Goal: Task Accomplishment & Management: Use online tool/utility

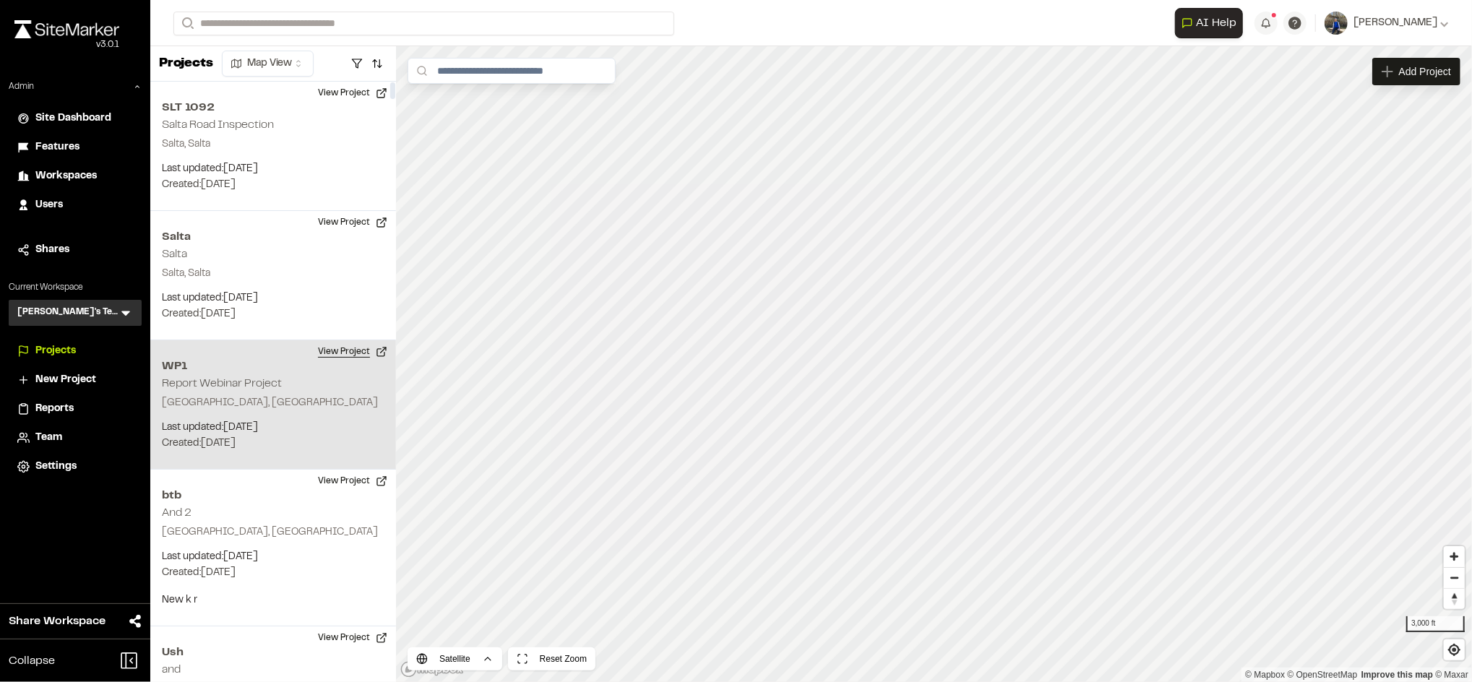
click at [327, 349] on button "View Project" at bounding box center [352, 351] width 87 height 23
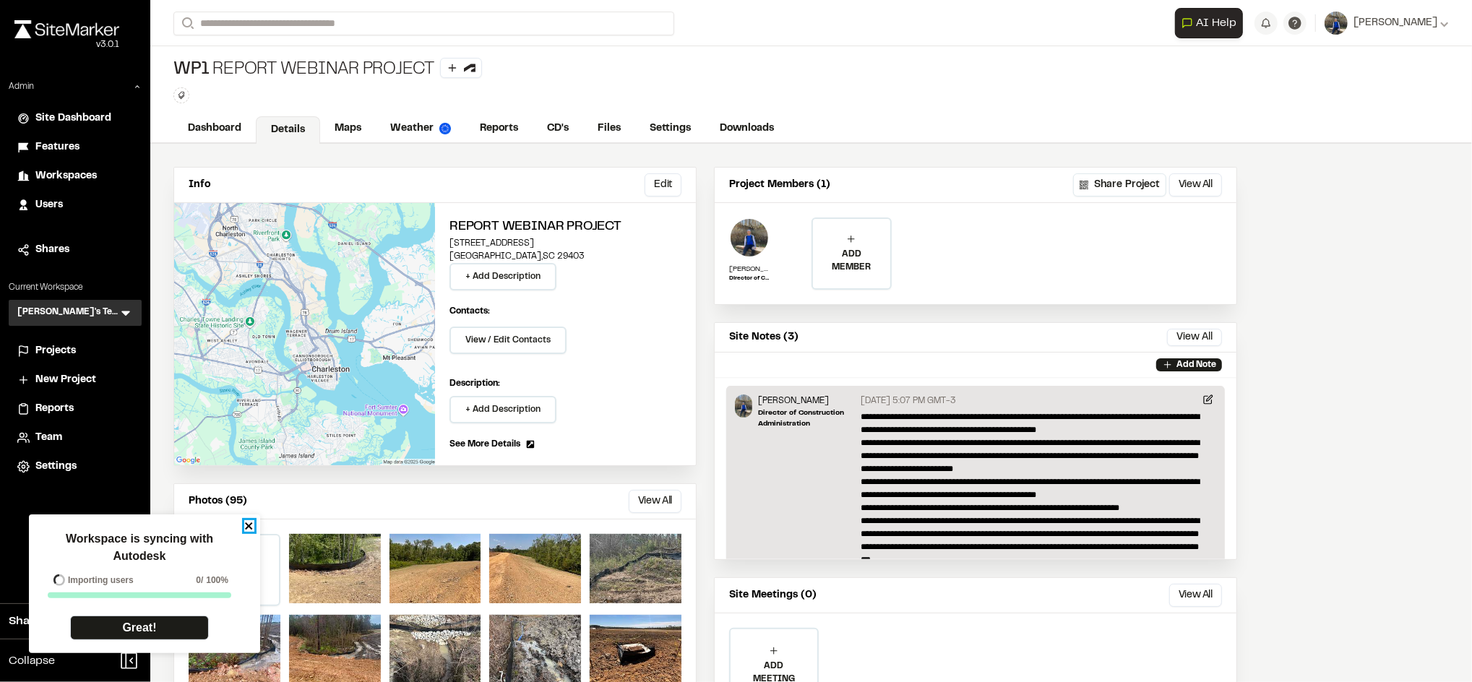
click at [246, 528] on icon "close" at bounding box center [249, 526] width 10 height 12
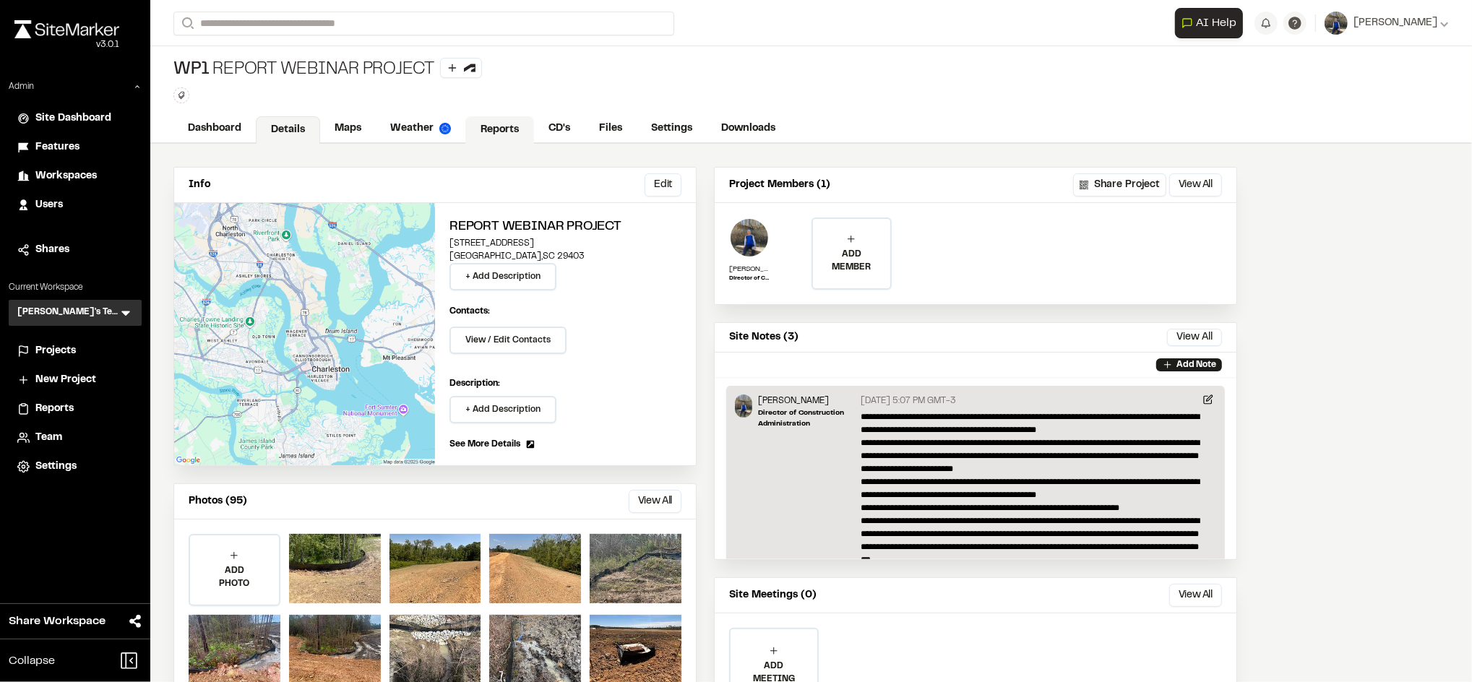
click at [486, 130] on link "Reports" at bounding box center [499, 129] width 69 height 27
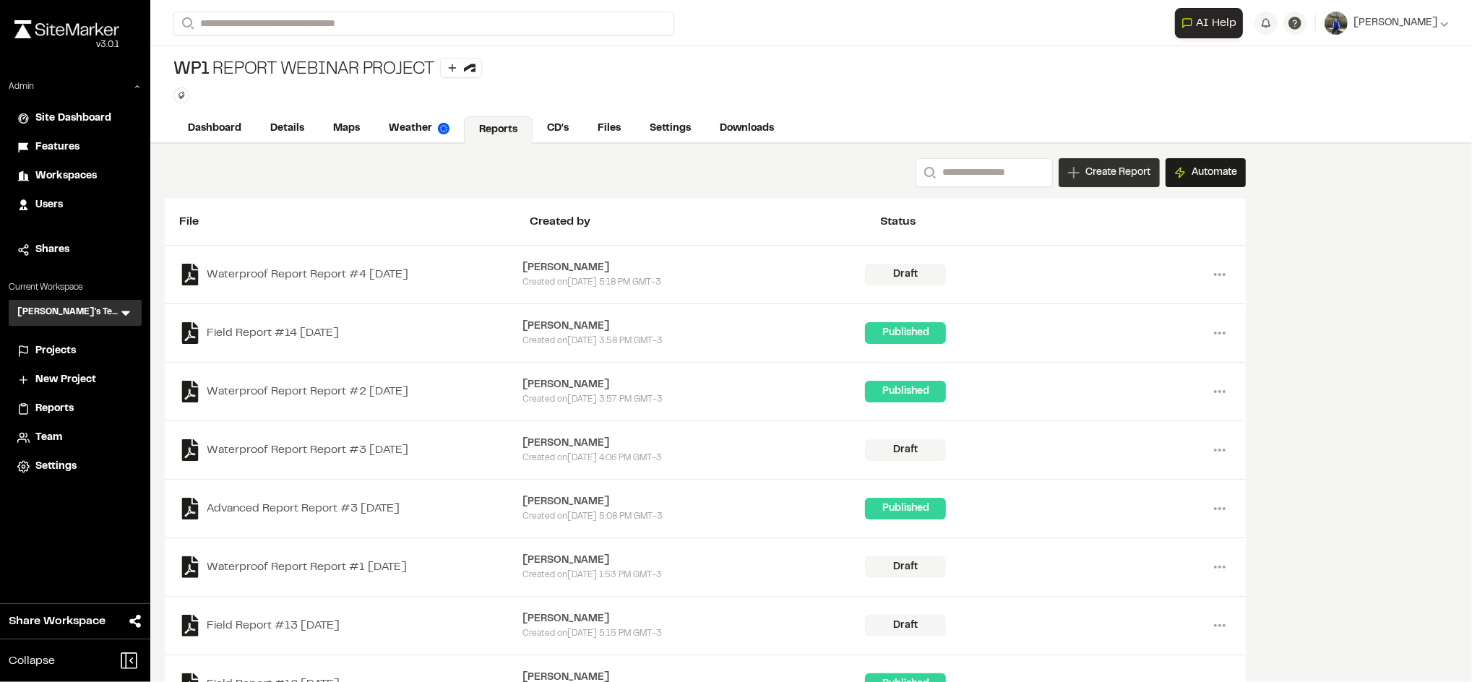
click at [1148, 167] on span "Create Report" at bounding box center [1118, 173] width 65 height 16
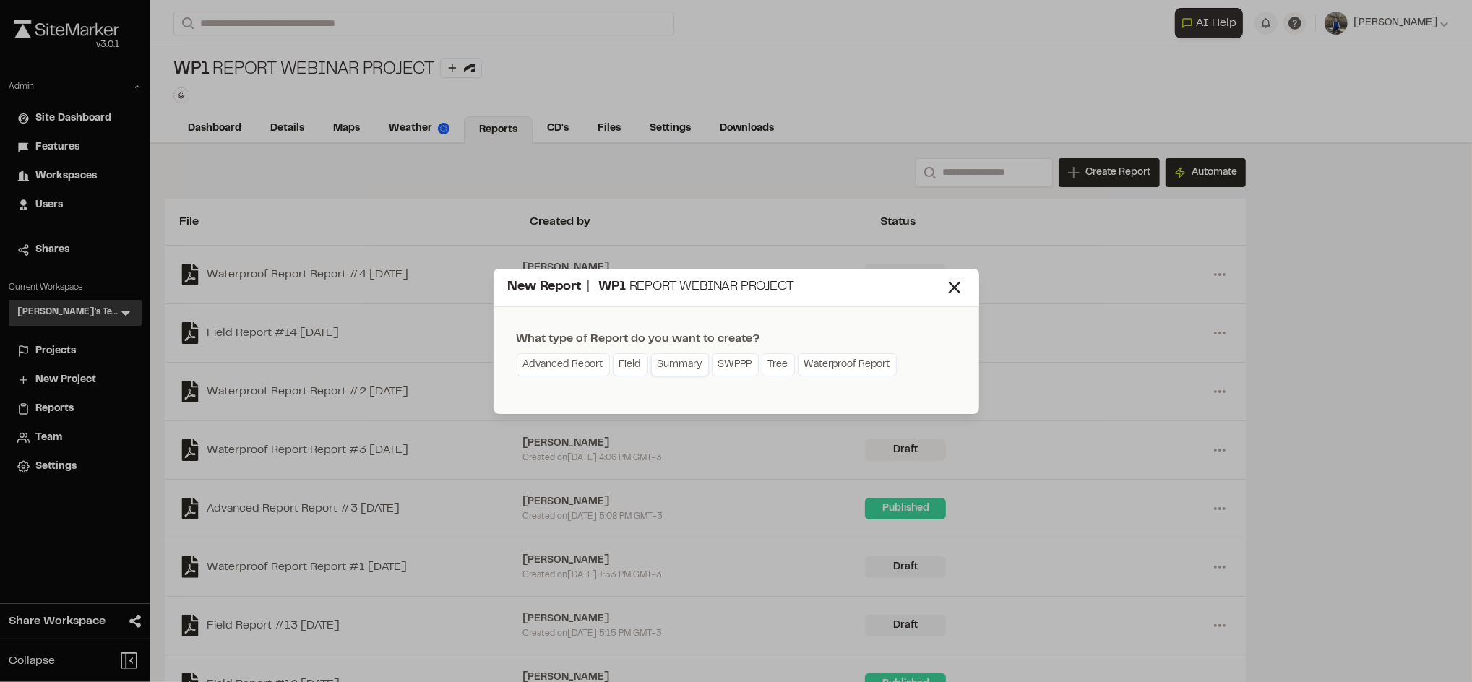
click at [674, 360] on link "Summary" at bounding box center [680, 364] width 58 height 23
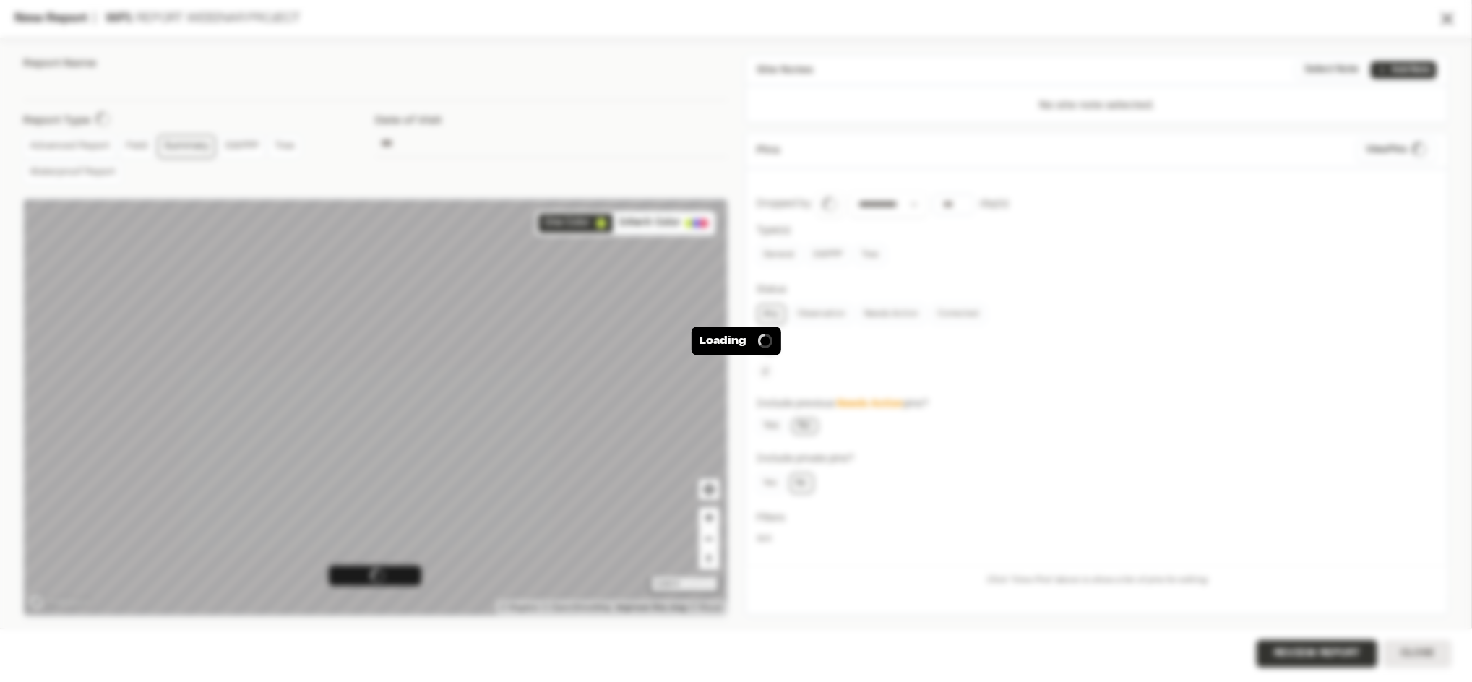
type input "**********"
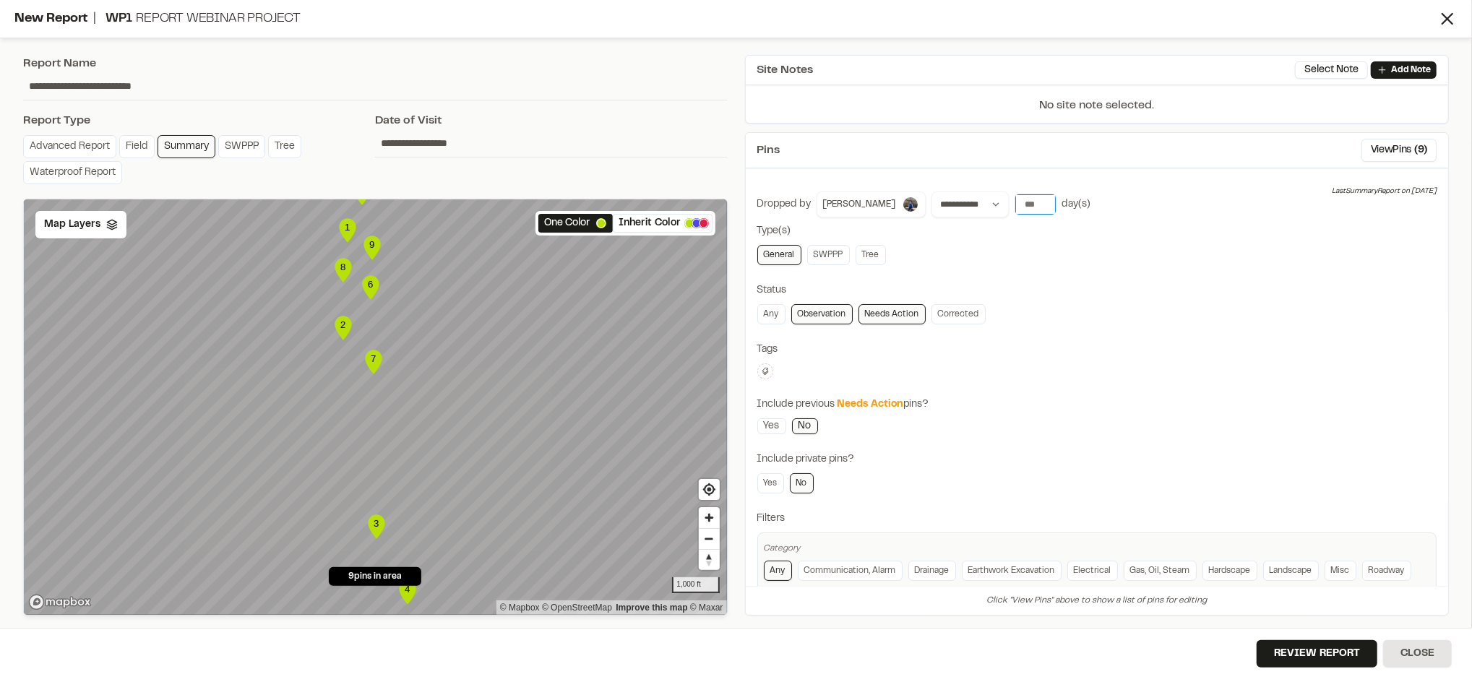
click at [1015, 202] on input "number" at bounding box center [1035, 204] width 40 height 20
type input "*"
click at [1060, 348] on div "Tags" at bounding box center [1097, 350] width 680 height 16
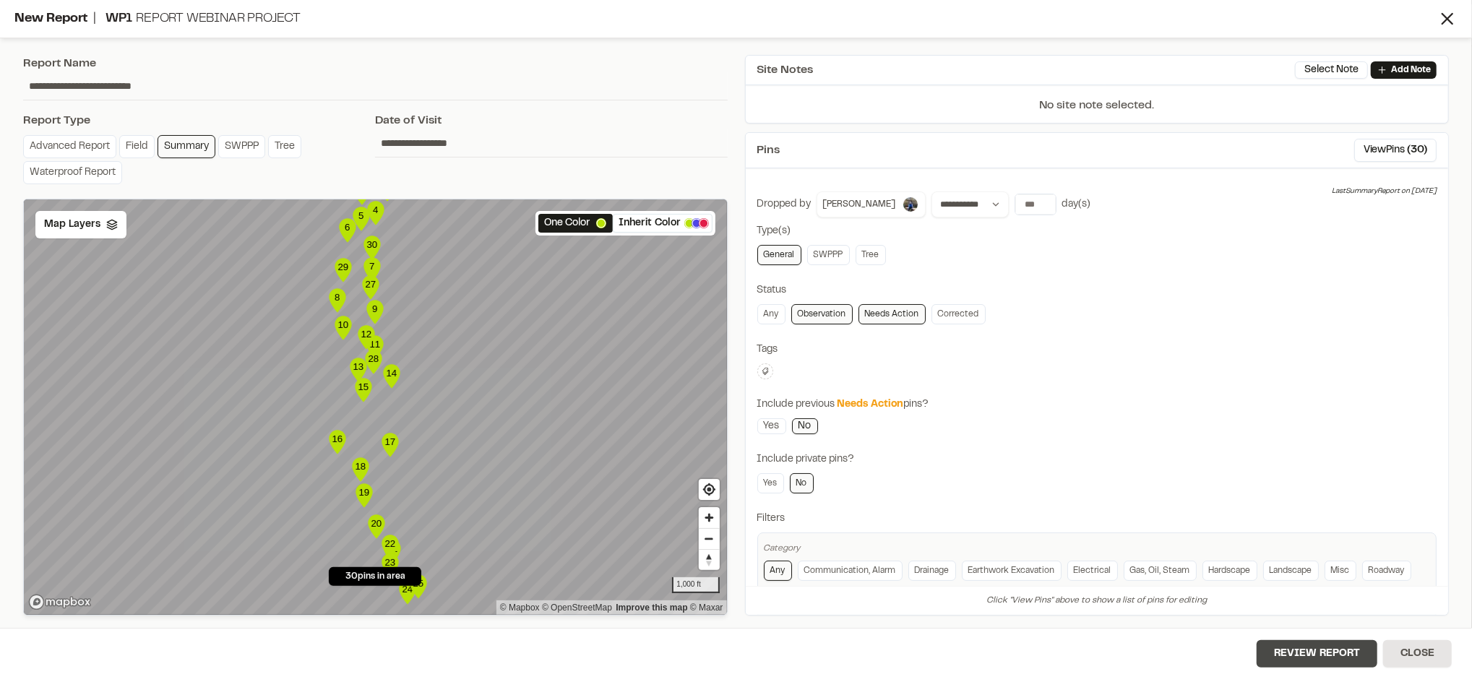
click at [1281, 649] on button "Review Report" at bounding box center [1317, 653] width 121 height 27
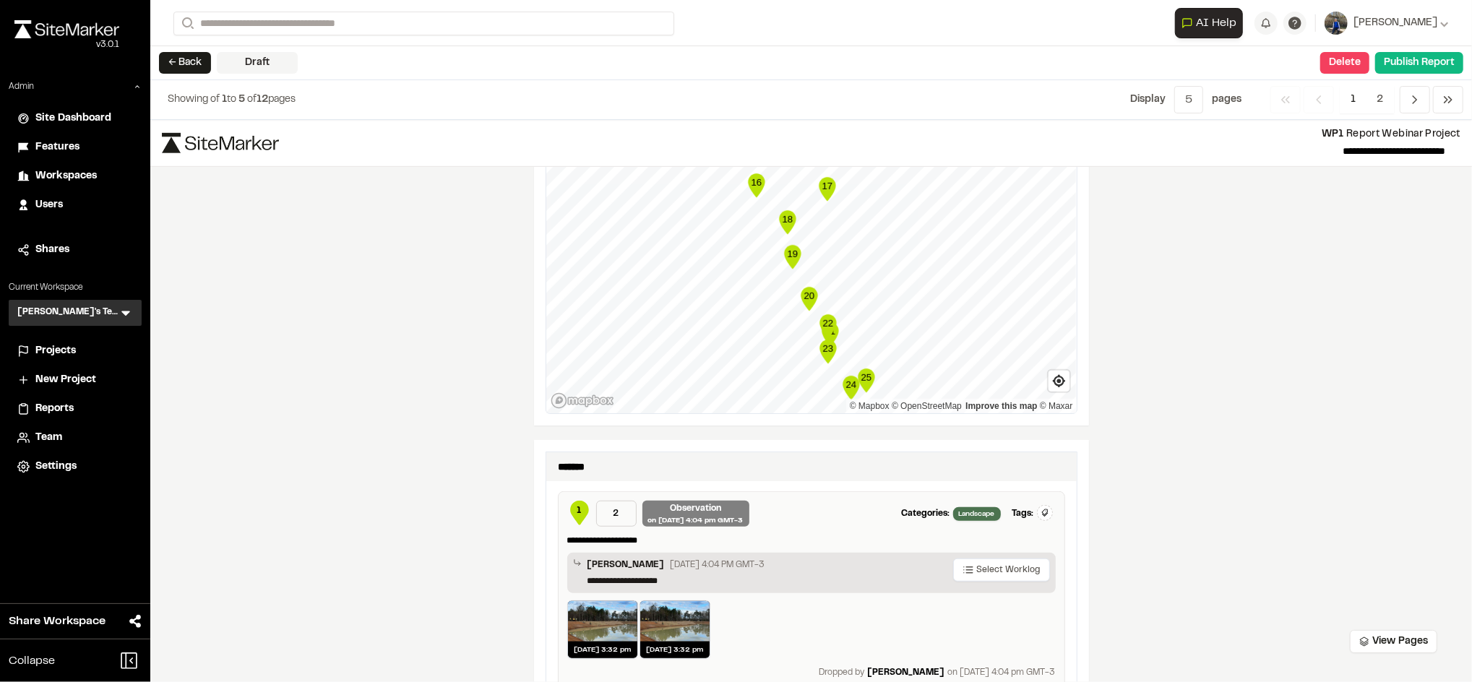
scroll to position [718, 0]
click at [577, 510] on span "1" at bounding box center [579, 510] width 4 height 13
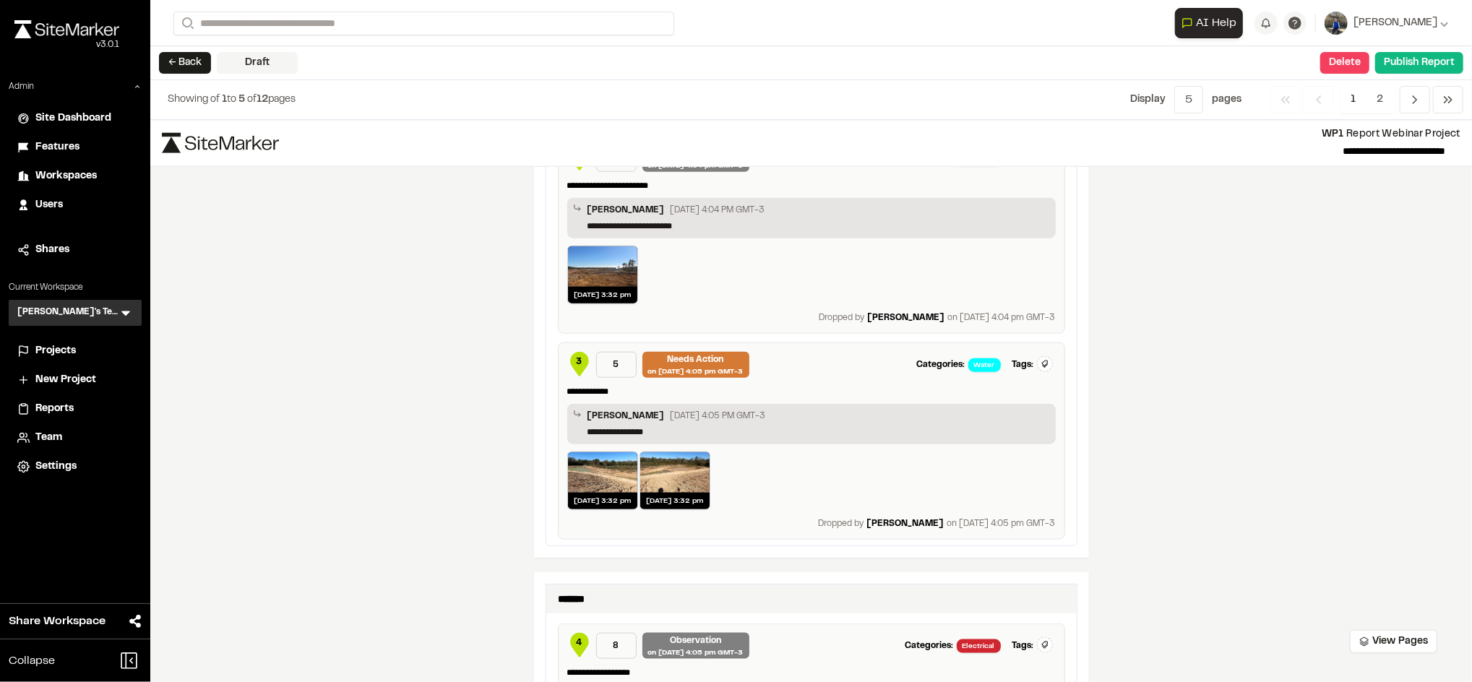
scroll to position [1278, 0]
click at [568, 356] on span "3" at bounding box center [578, 365] width 23 height 26
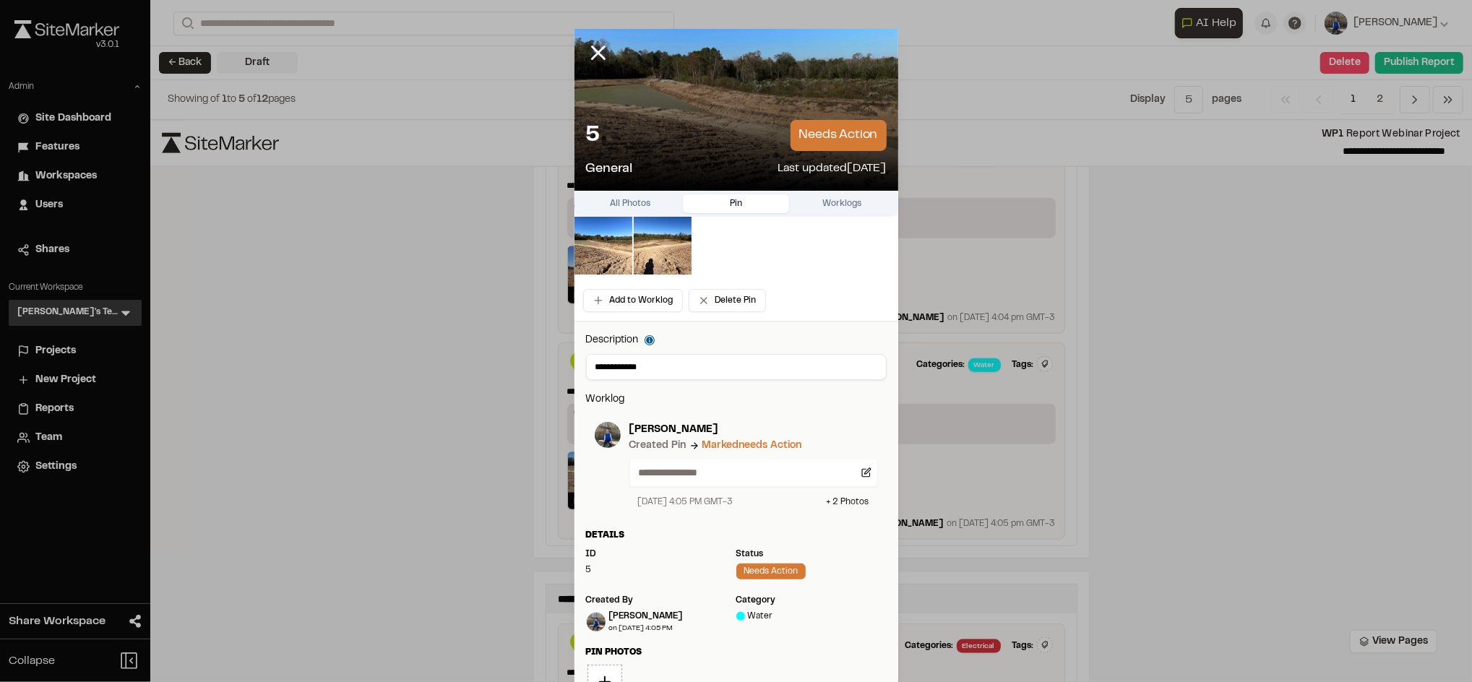
click at [747, 210] on button "Pin" at bounding box center [736, 203] width 106 height 19
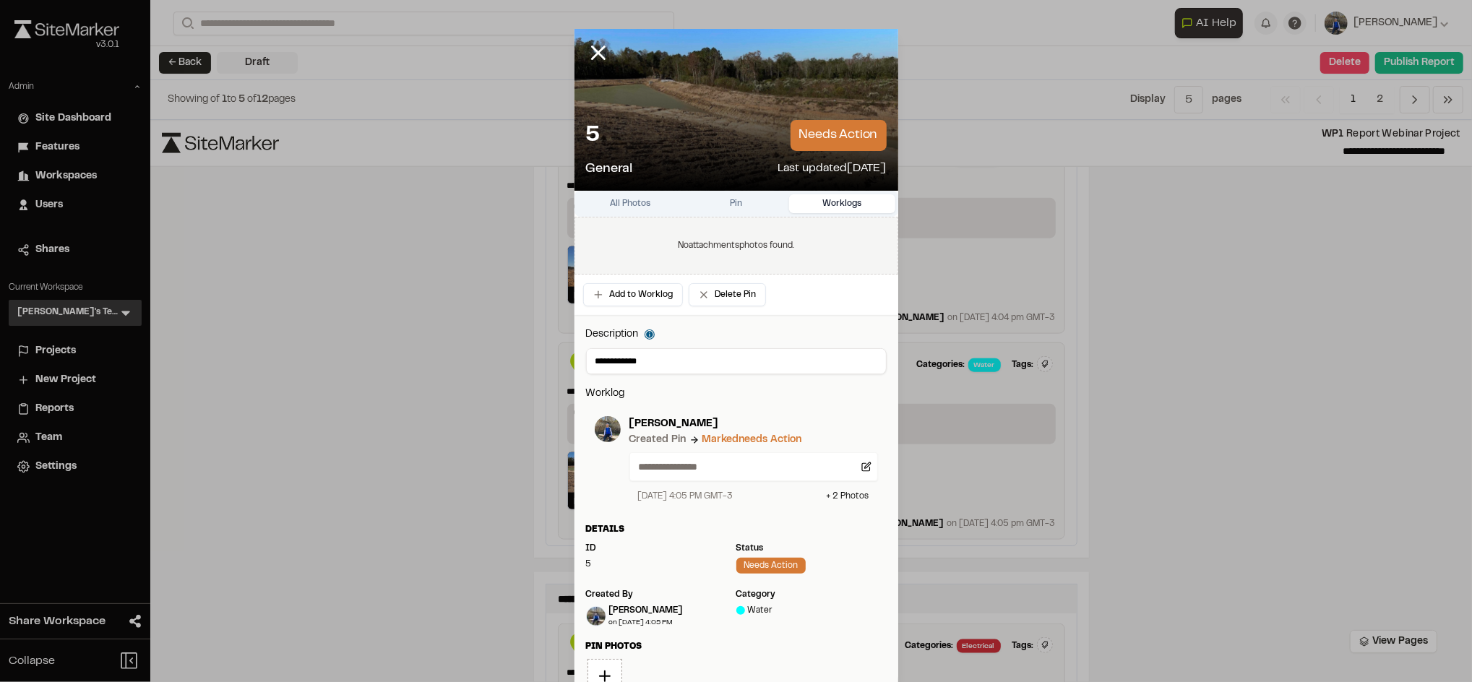
click at [799, 205] on button "Worklogs" at bounding box center [842, 203] width 106 height 19
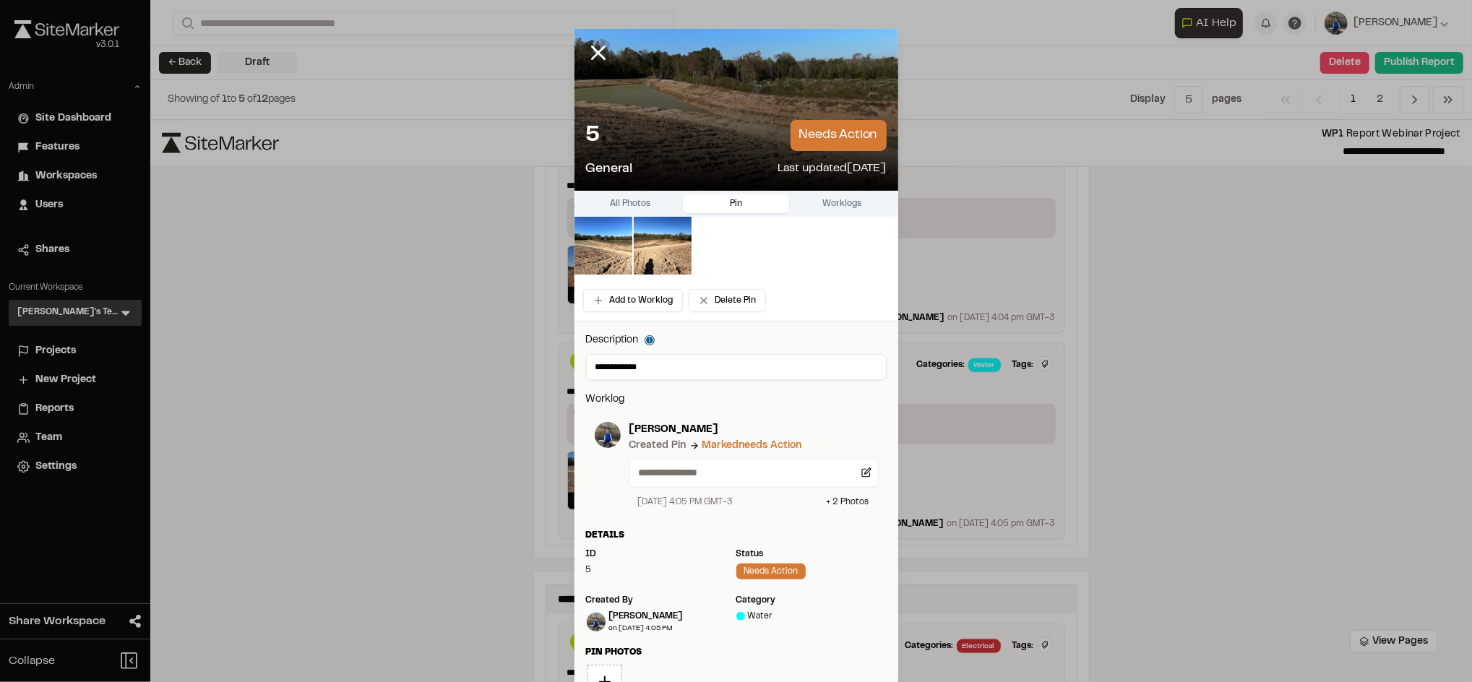
click at [707, 206] on button "Pin" at bounding box center [736, 203] width 106 height 19
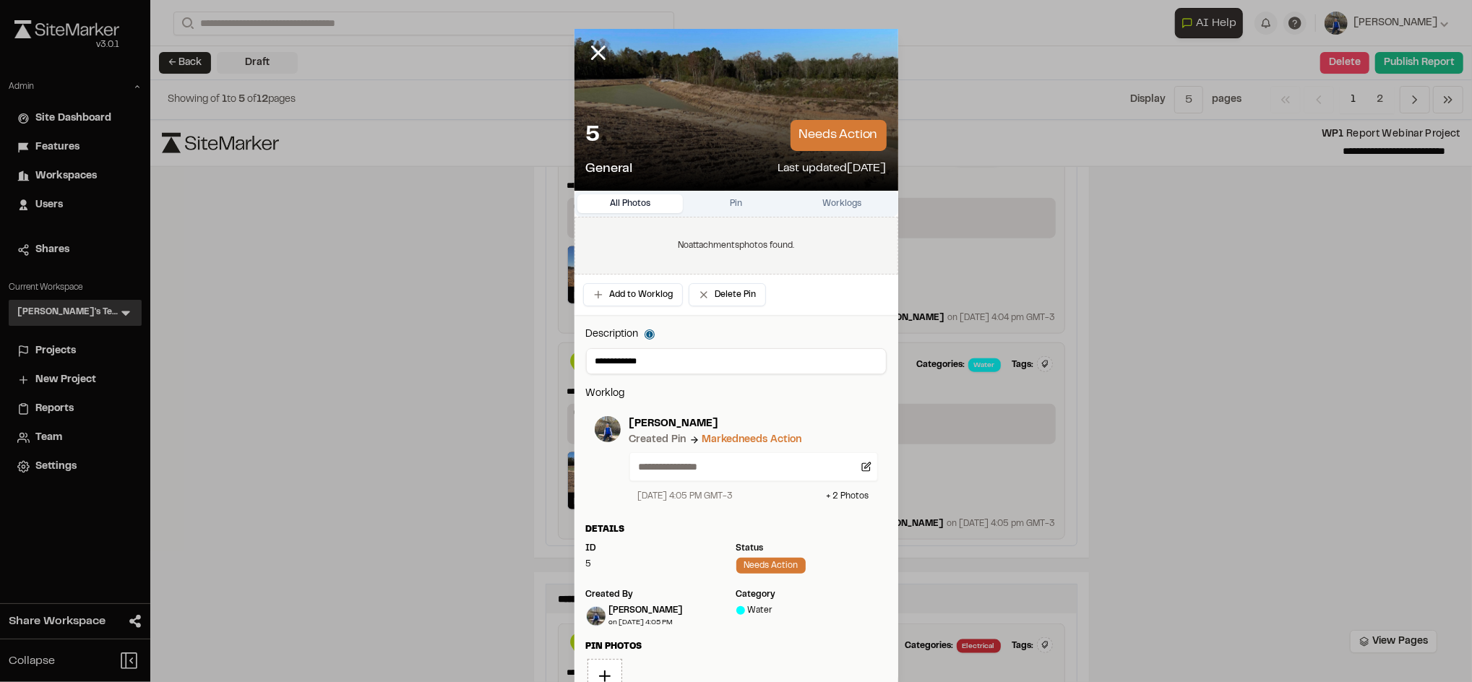
click at [631, 209] on button "All Photos" at bounding box center [630, 203] width 106 height 19
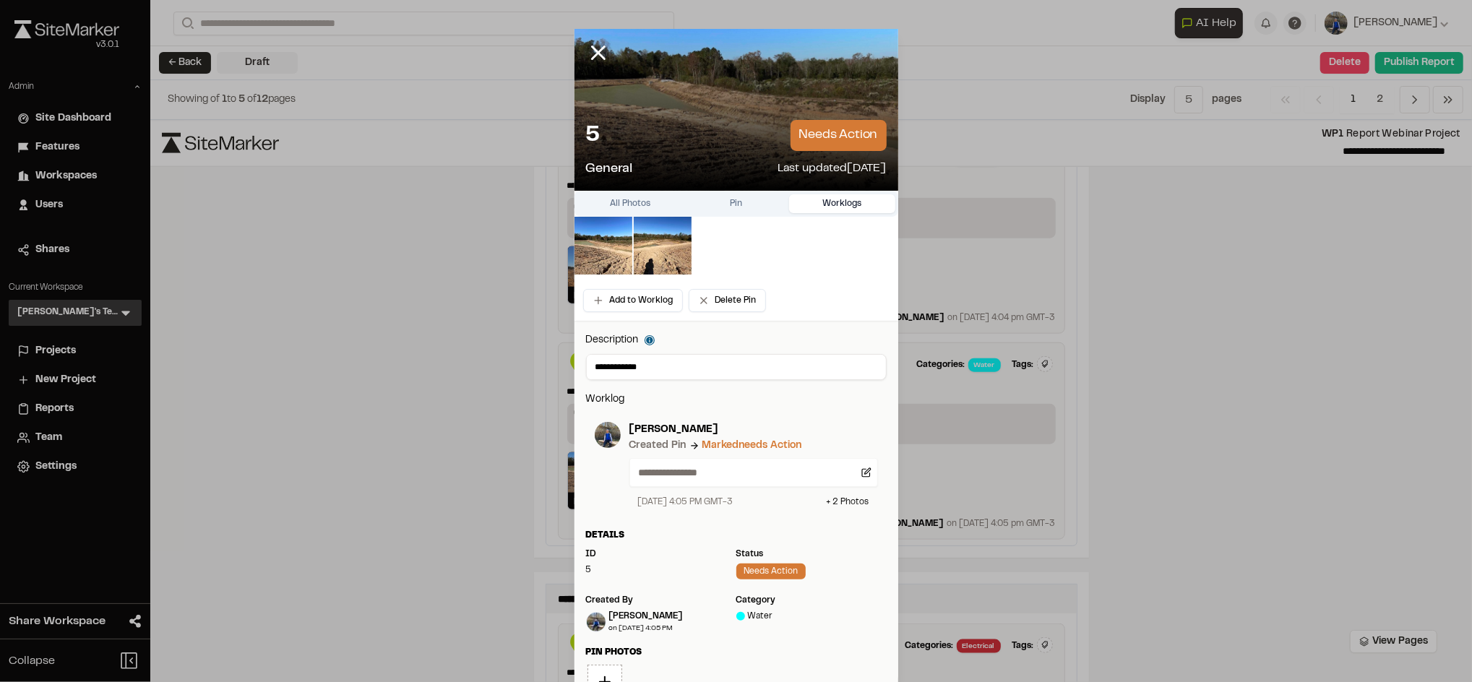
click at [844, 201] on button "Worklogs" at bounding box center [842, 203] width 106 height 19
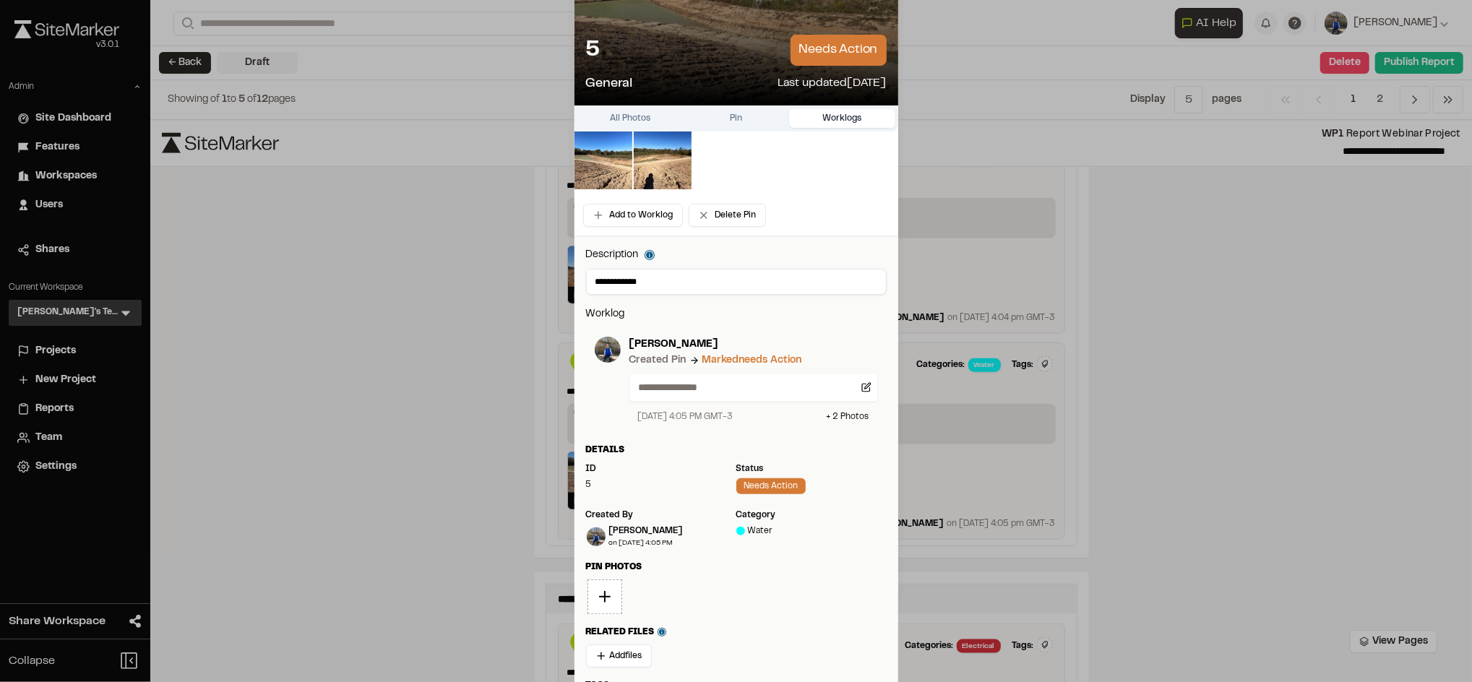
scroll to position [225, 0]
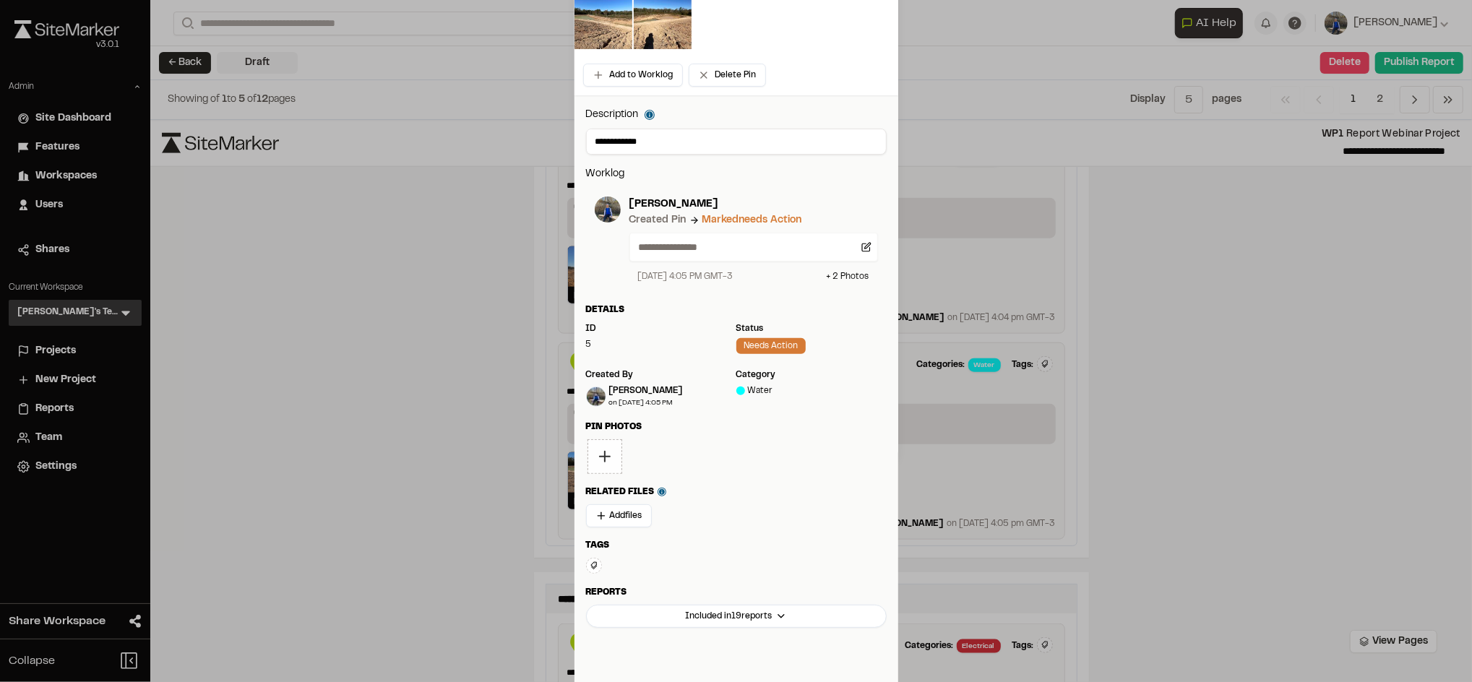
click at [598, 447] on div "button" at bounding box center [605, 456] width 35 height 35
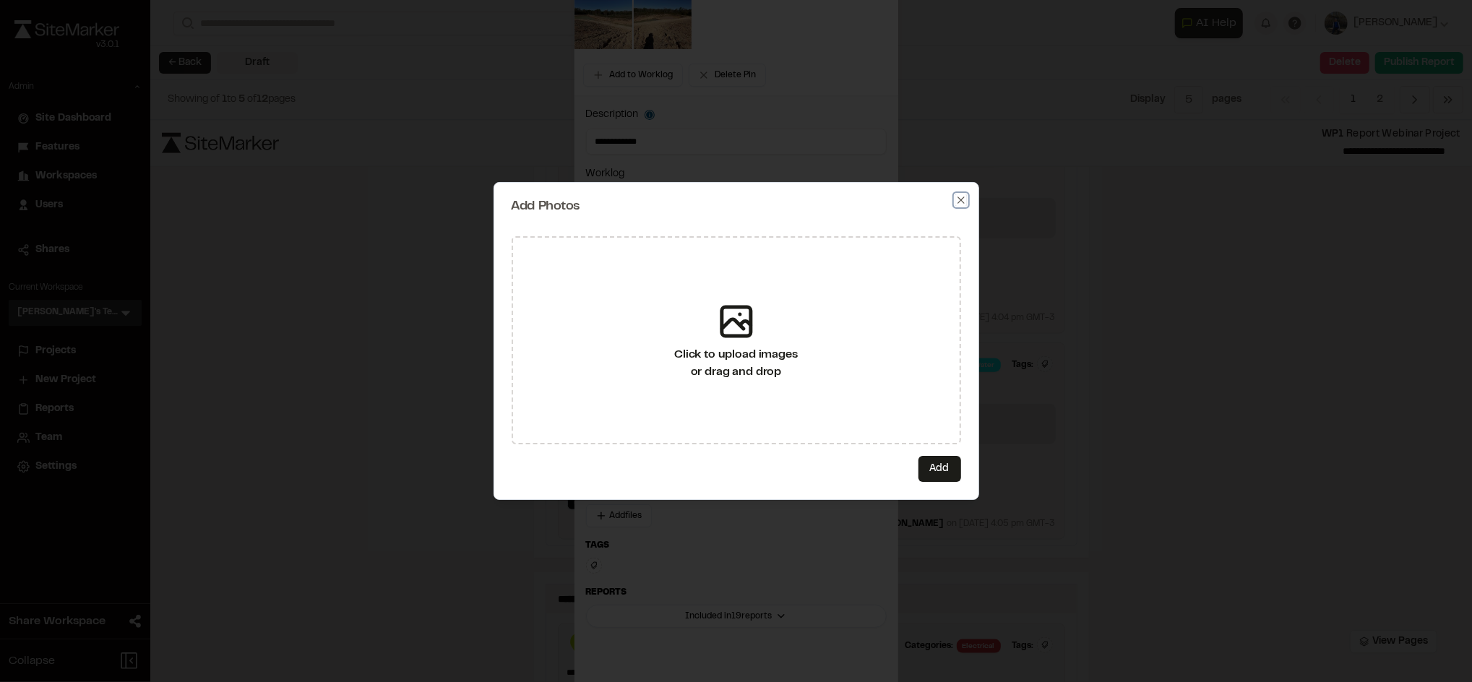
click at [963, 198] on icon "button" at bounding box center [961, 200] width 7 height 7
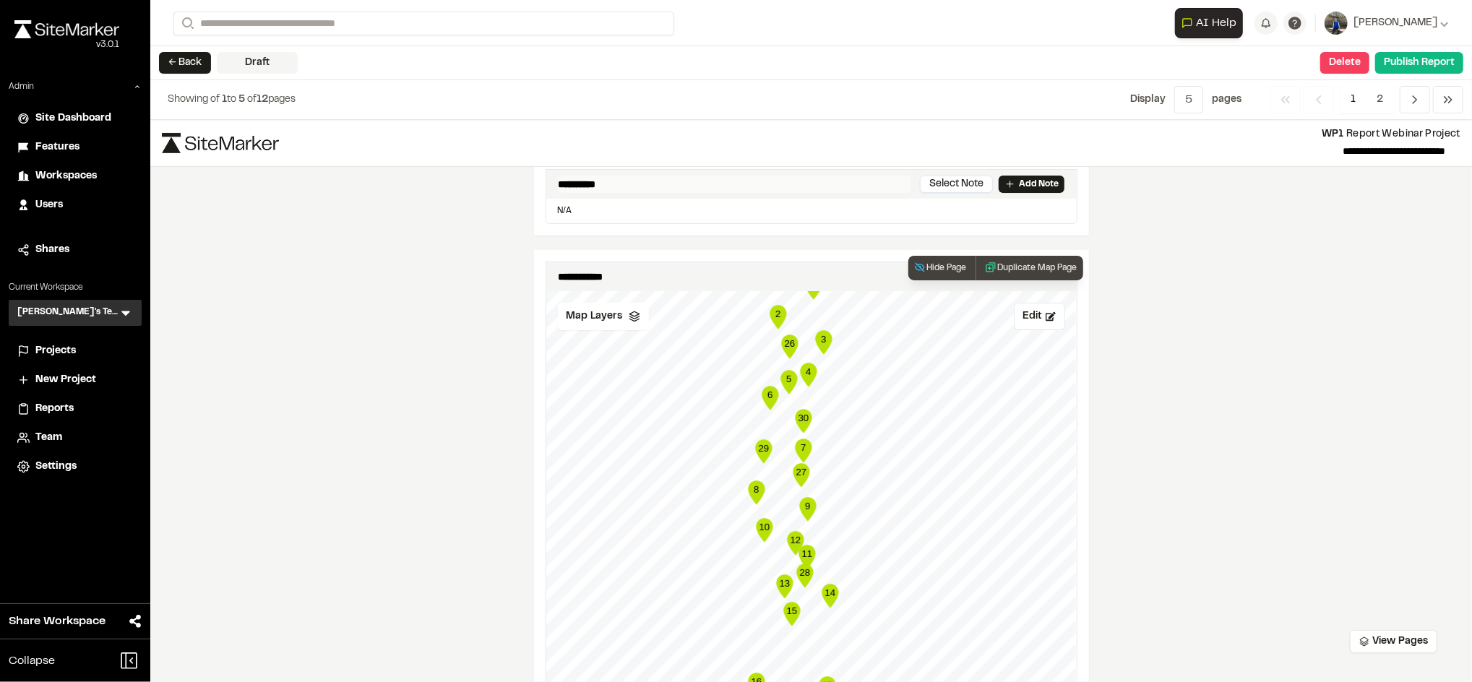
scroll to position [258, 0]
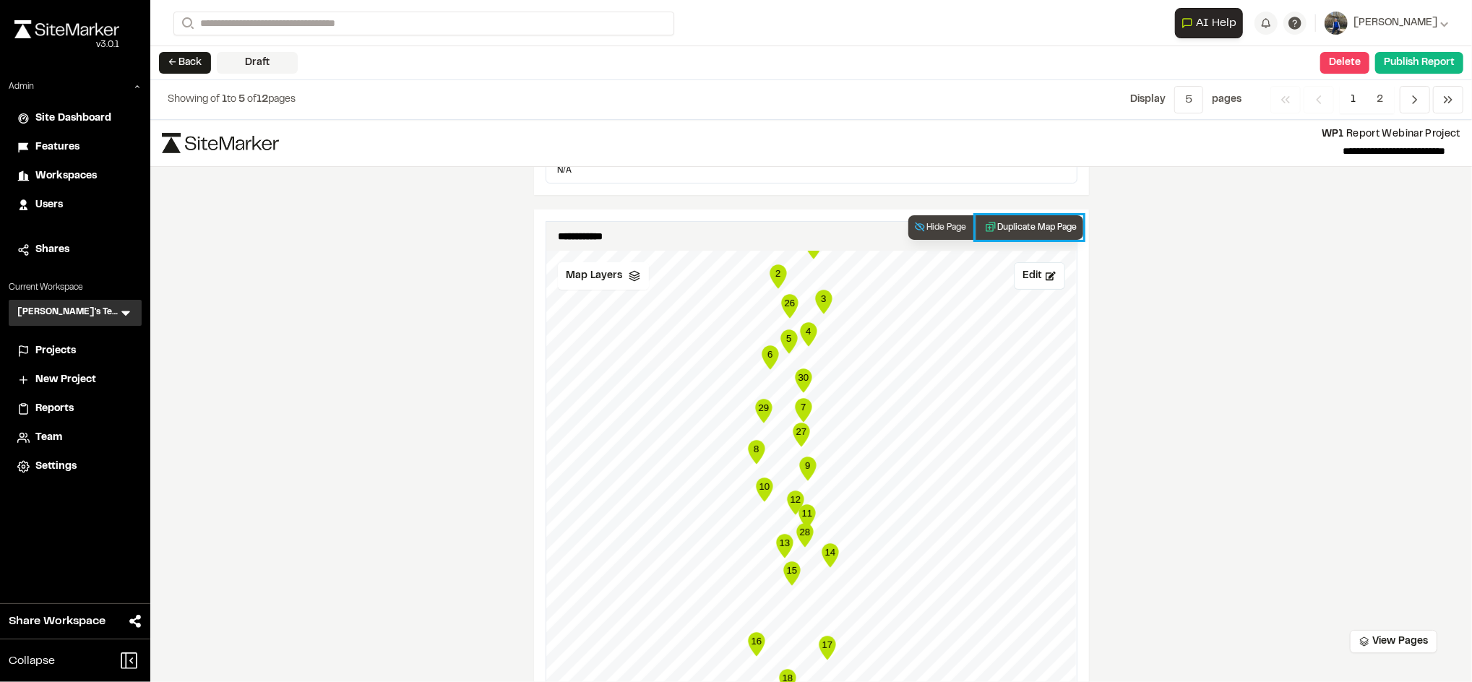
click at [1019, 232] on button "Duplicate Map Page" at bounding box center [1030, 227] width 108 height 25
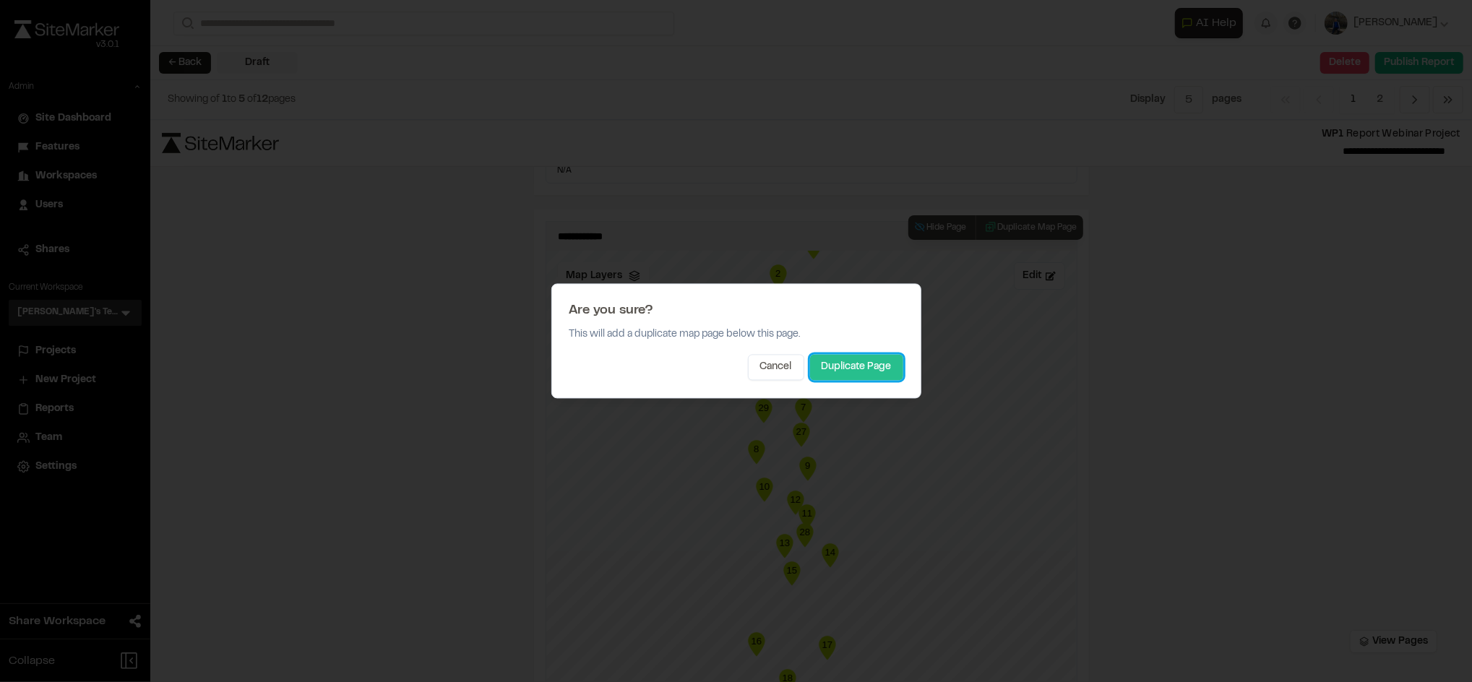
click at [856, 371] on button "Duplicate Page" at bounding box center [856, 368] width 93 height 26
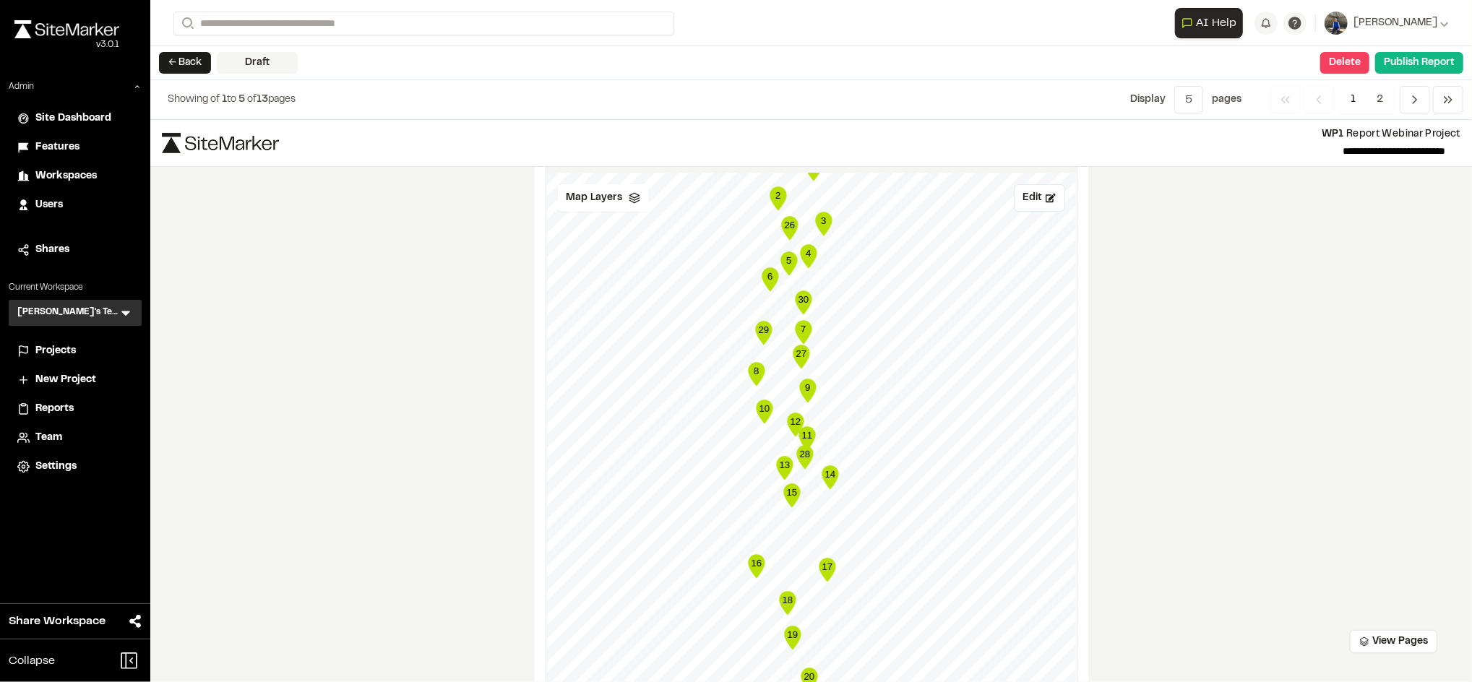
scroll to position [340, 0]
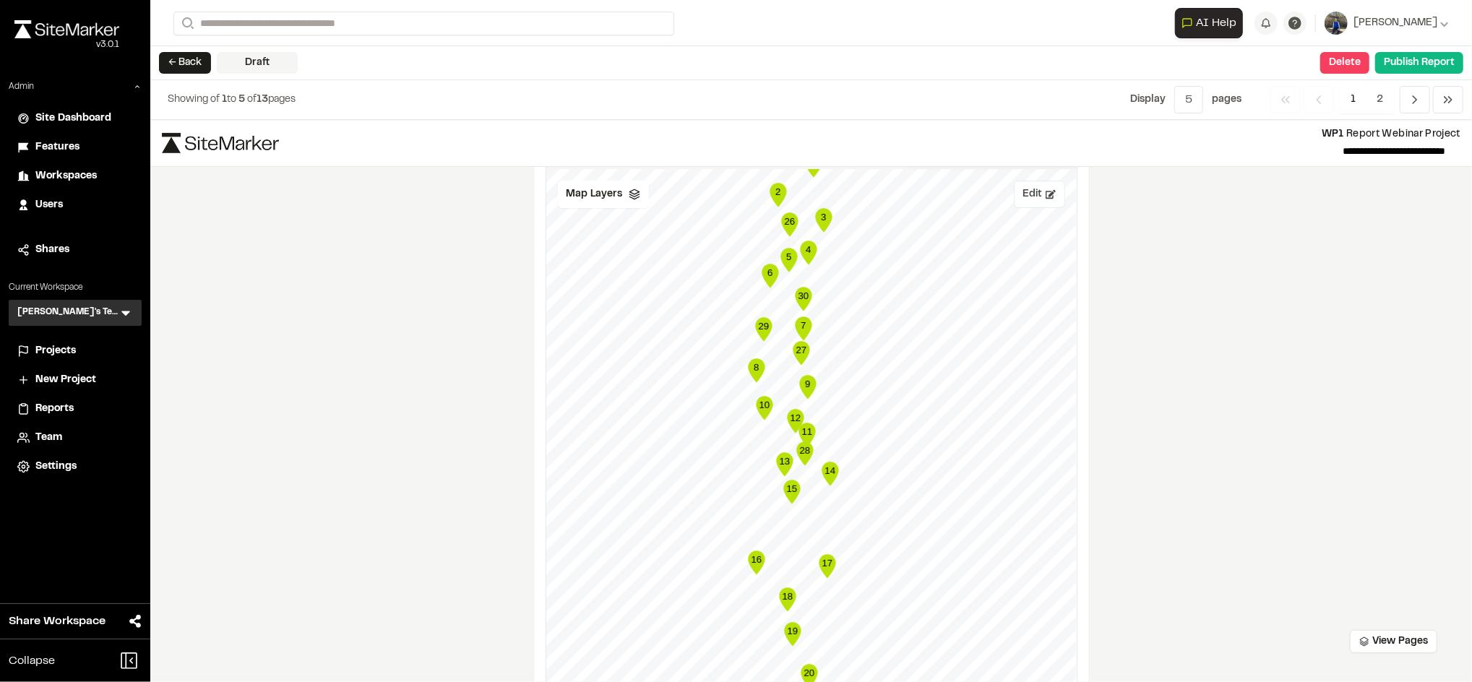
click at [1033, 192] on button "Edit" at bounding box center [1039, 194] width 51 height 27
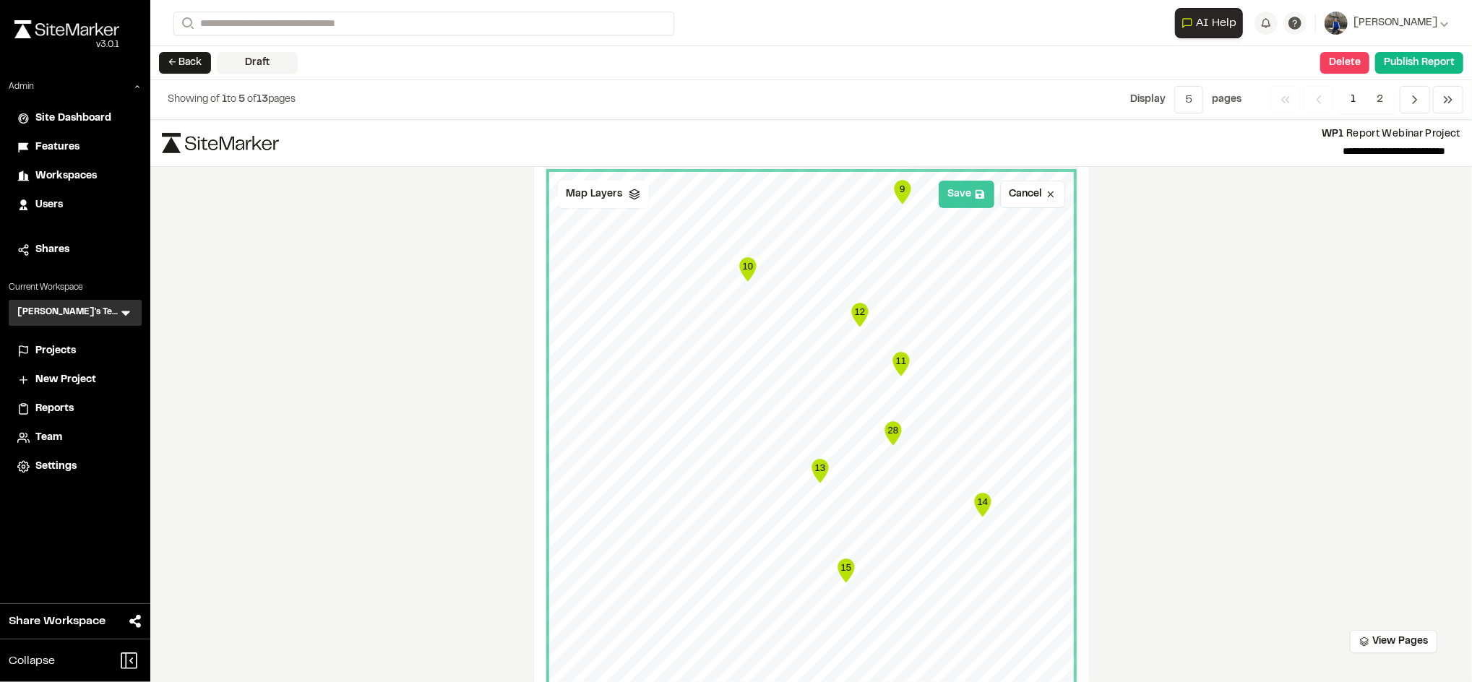
click at [961, 186] on button "Save" at bounding box center [967, 194] width 56 height 27
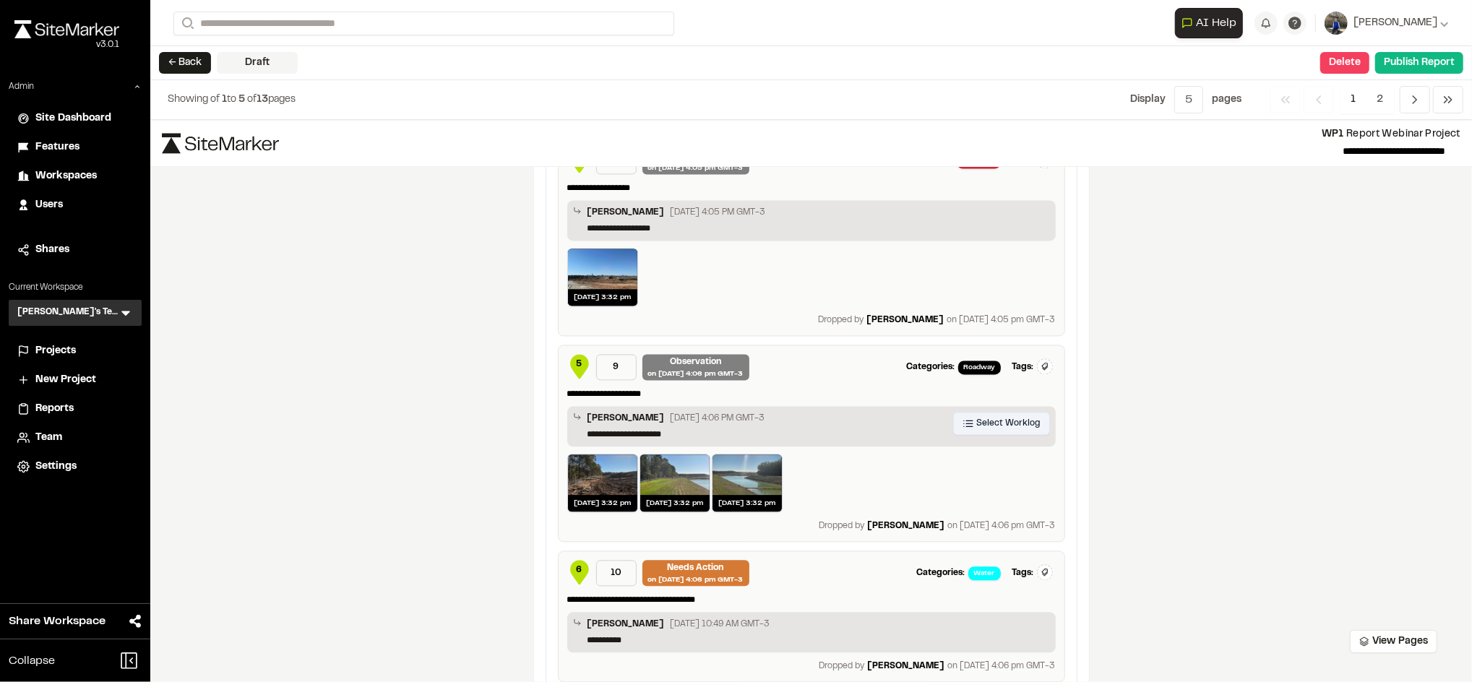
scroll to position [2487, 0]
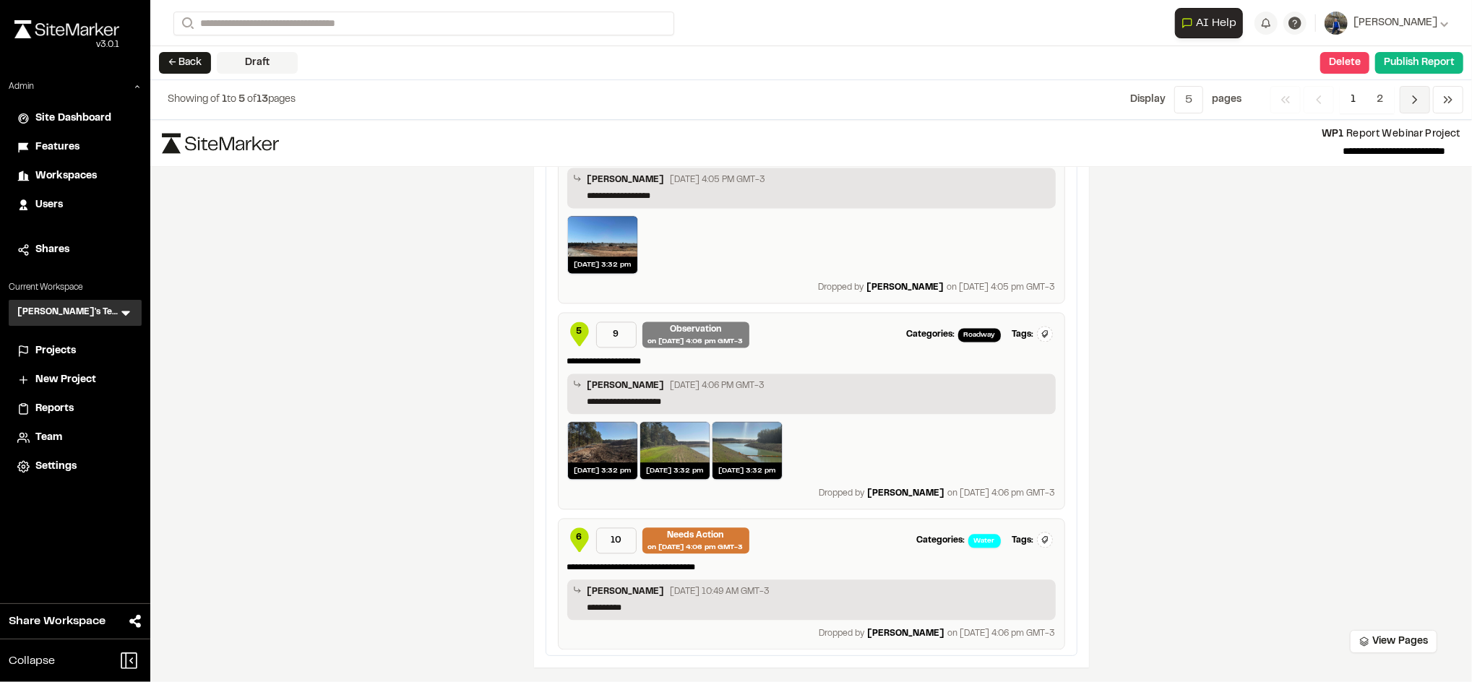
click at [1415, 96] on icon "Navigation" at bounding box center [1415, 100] width 14 height 14
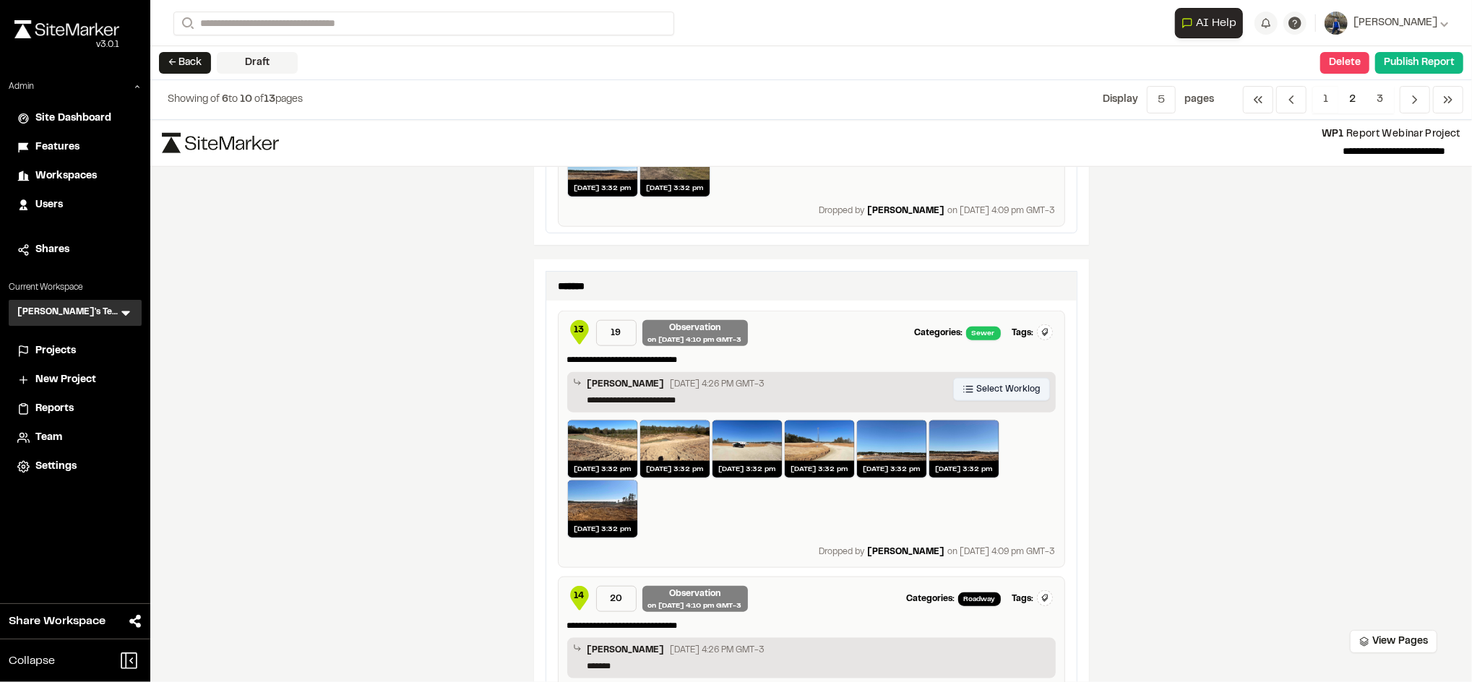
scroll to position [0, 0]
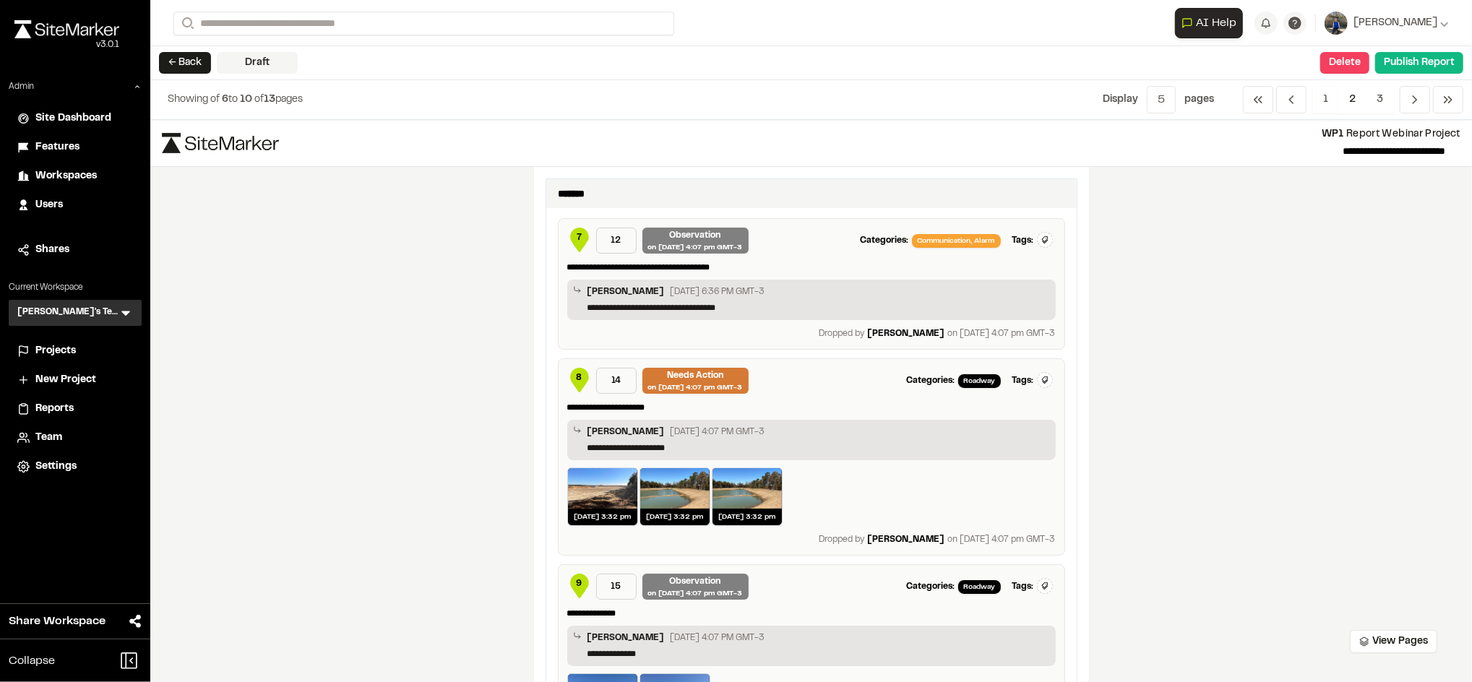
click at [1203, 287] on div "**********" at bounding box center [811, 401] width 1322 height 562
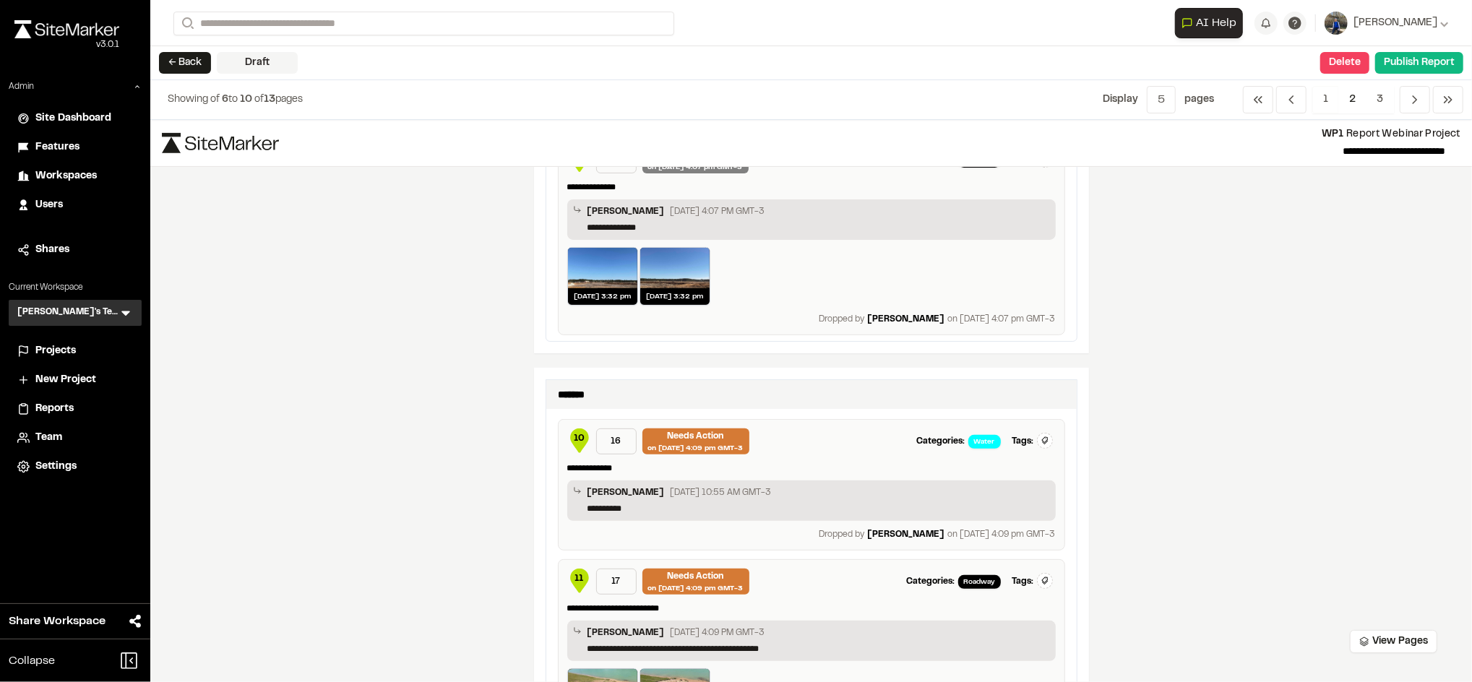
scroll to position [426, 0]
